Goal: Task Accomplishment & Management: Manage account settings

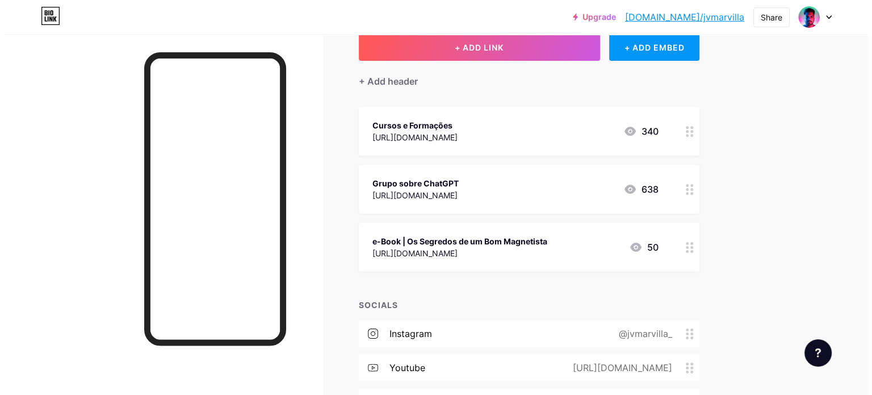
scroll to position [46, 0]
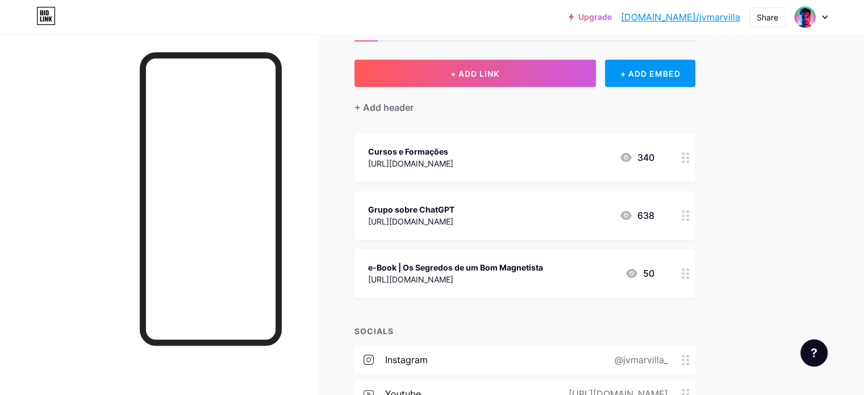
click at [695, 274] on div at bounding box center [685, 273] width 19 height 49
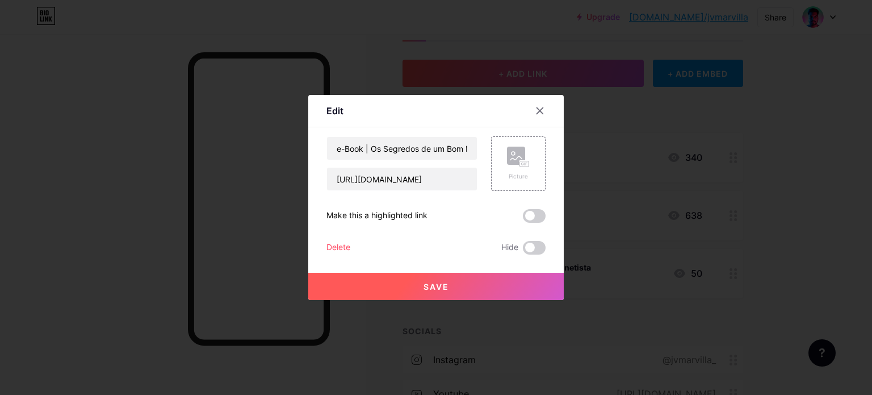
click at [334, 248] on div "Delete" at bounding box center [338, 248] width 24 height 14
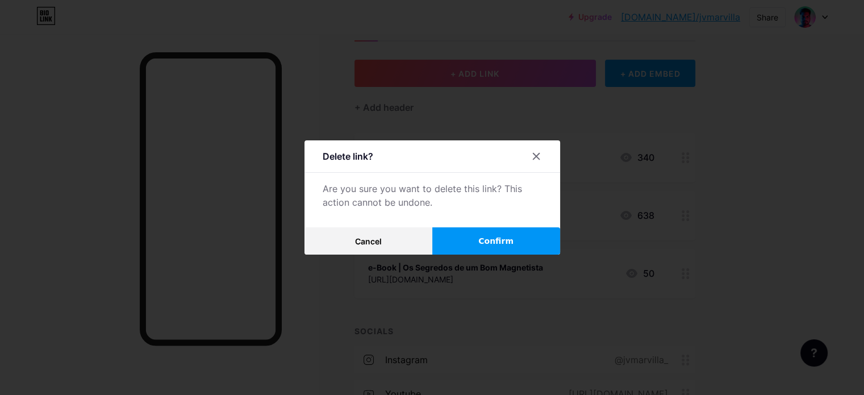
click at [460, 245] on button "Confirm" at bounding box center [496, 240] width 128 height 27
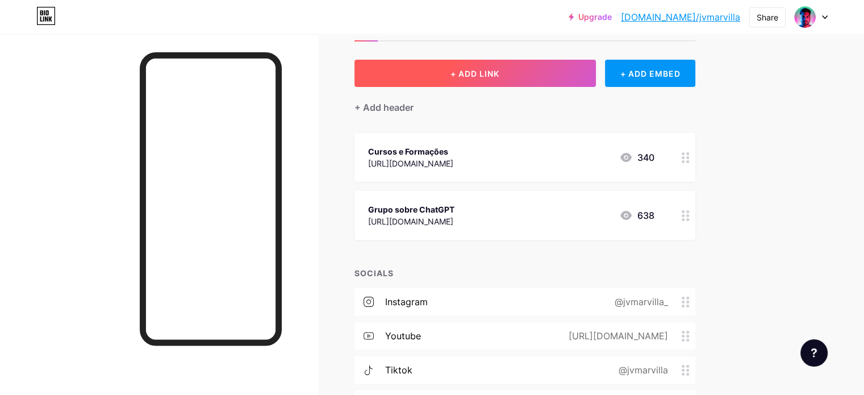
click at [534, 77] on button "+ ADD LINK" at bounding box center [474, 73] width 241 height 27
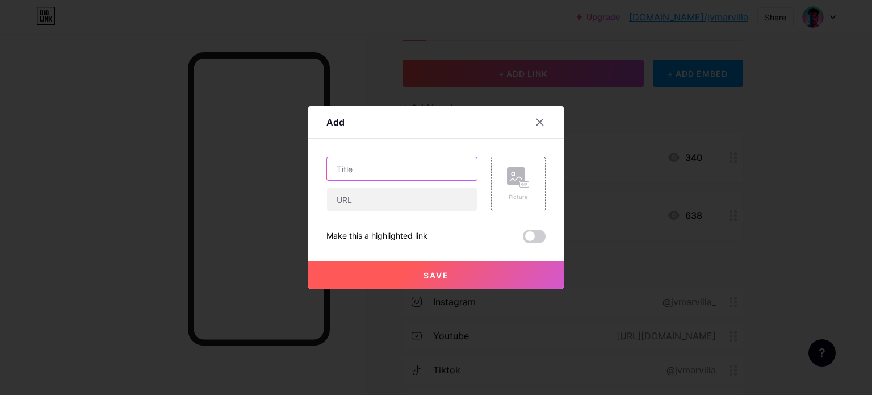
click at [399, 170] on input "text" at bounding box center [402, 168] width 150 height 23
type input "Ativação Kundalini Online"
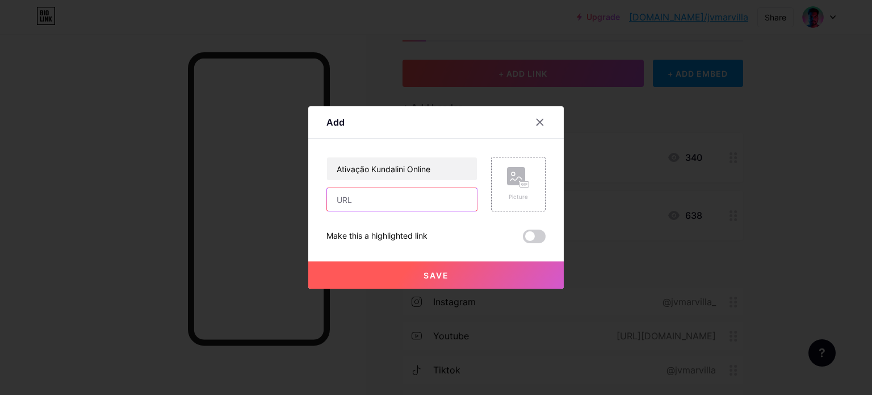
click at [369, 192] on input "text" at bounding box center [402, 199] width 150 height 23
paste input "[URL][DOMAIN_NAME]"
type input "[URL][DOMAIN_NAME]"
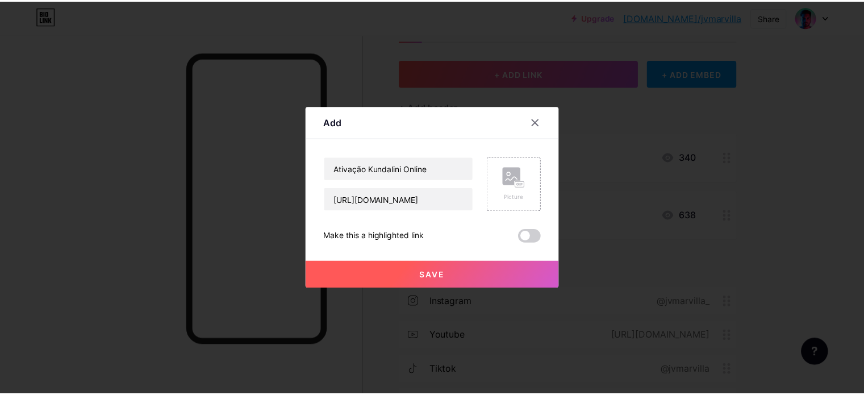
scroll to position [0, 0]
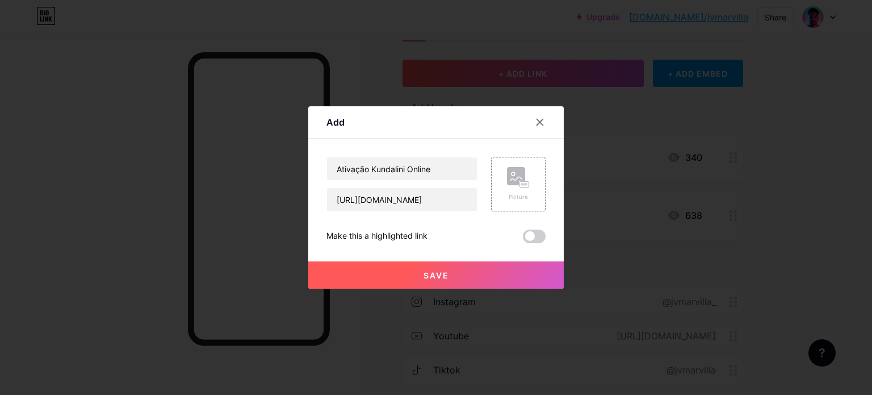
click at [375, 267] on button "Save" at bounding box center [435, 274] width 255 height 27
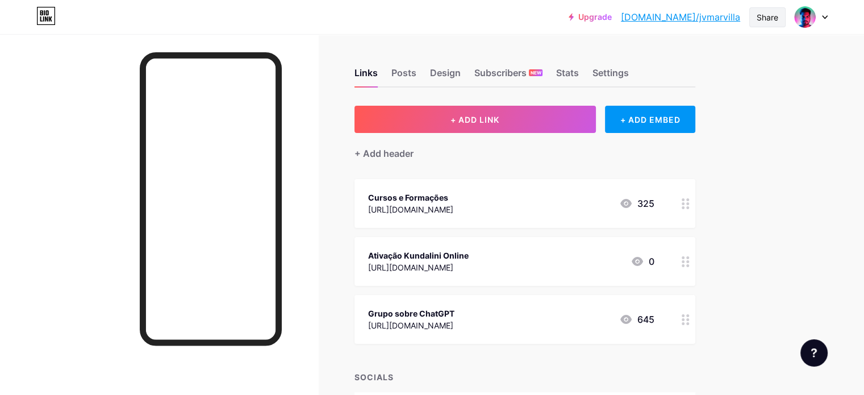
click at [765, 17] on div "Share" at bounding box center [767, 17] width 22 height 12
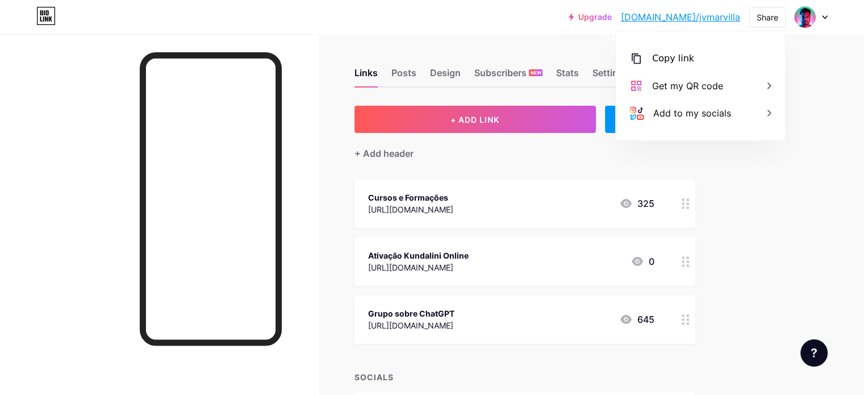
click at [795, 60] on div "Upgrade [DOMAIN_NAME]/jvmarv... [DOMAIN_NAME]/jvmarvilla Share Copy link [URL][…" at bounding box center [432, 306] width 864 height 612
